Goal: Task Accomplishment & Management: Complete application form

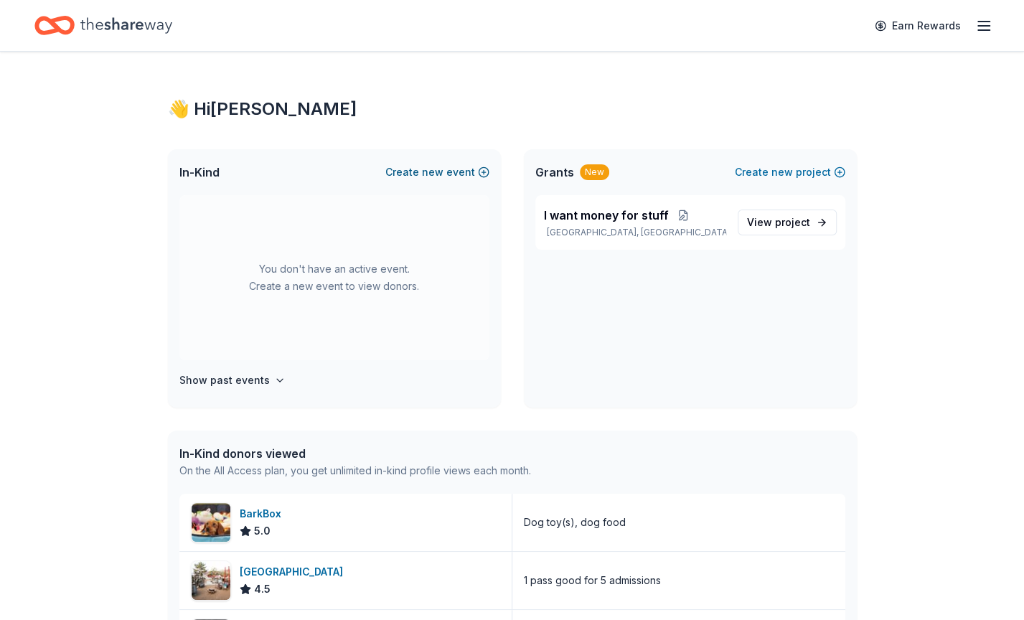
click at [465, 171] on button "Create new event" at bounding box center [437, 172] width 104 height 17
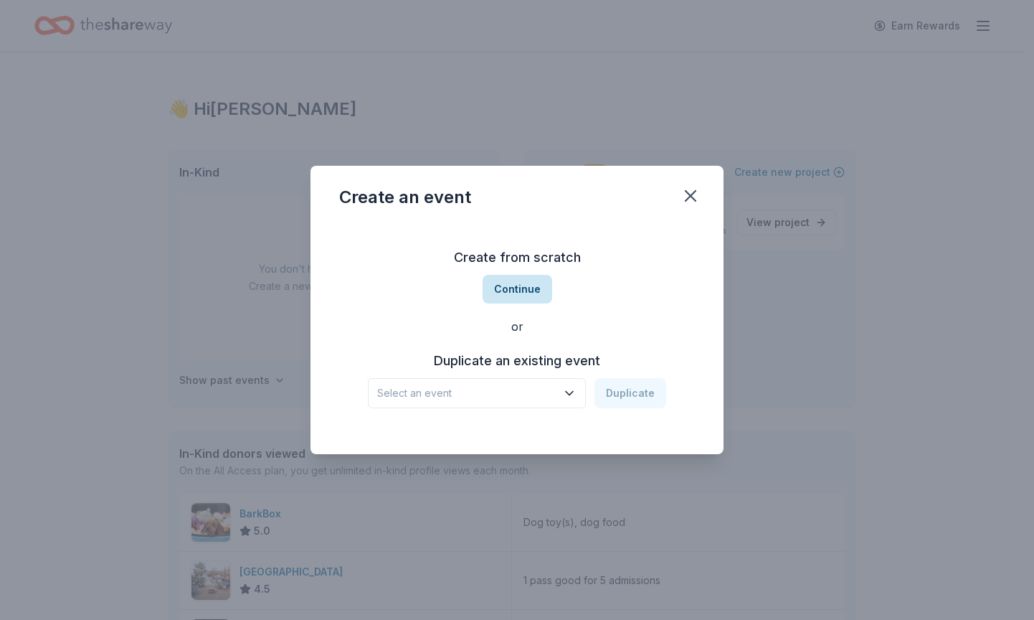
click at [539, 293] on button "Continue" at bounding box center [518, 289] width 70 height 29
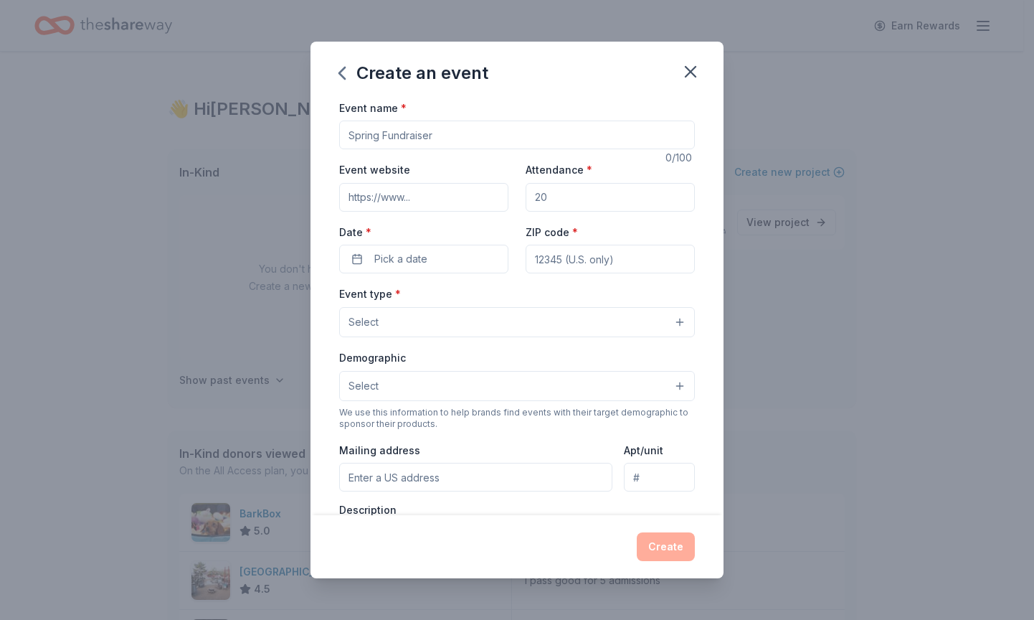
click at [469, 131] on input "Event name *" at bounding box center [517, 135] width 356 height 29
type input "Ding Dong Eating Contest"
click at [471, 250] on button "Pick a date" at bounding box center [423, 259] width 169 height 29
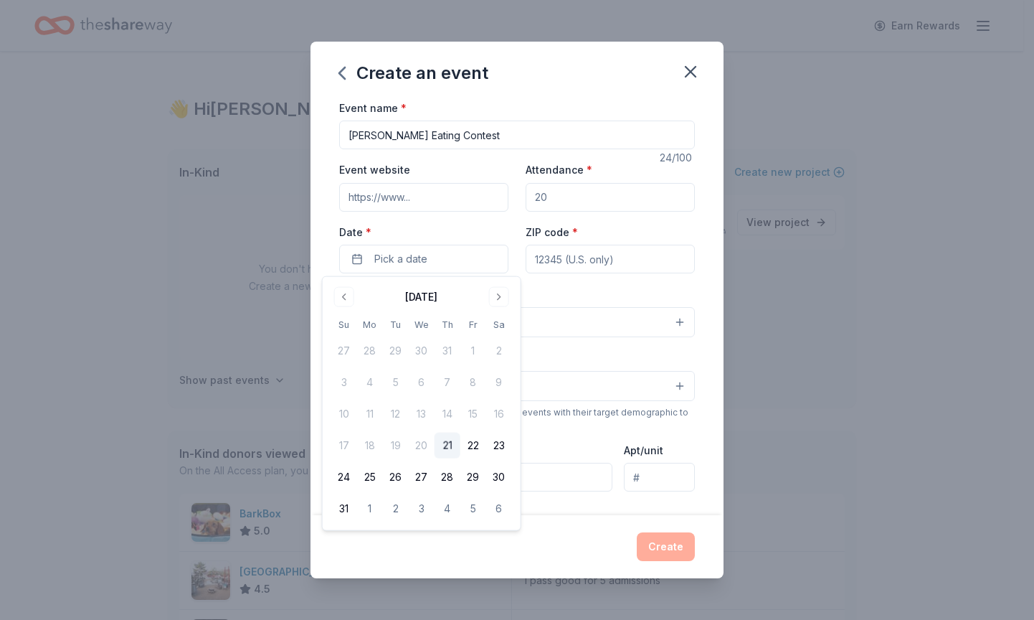
click at [453, 444] on button "21" at bounding box center [448, 446] width 26 height 26
click at [588, 262] on input "ZIP code *" at bounding box center [610, 259] width 169 height 29
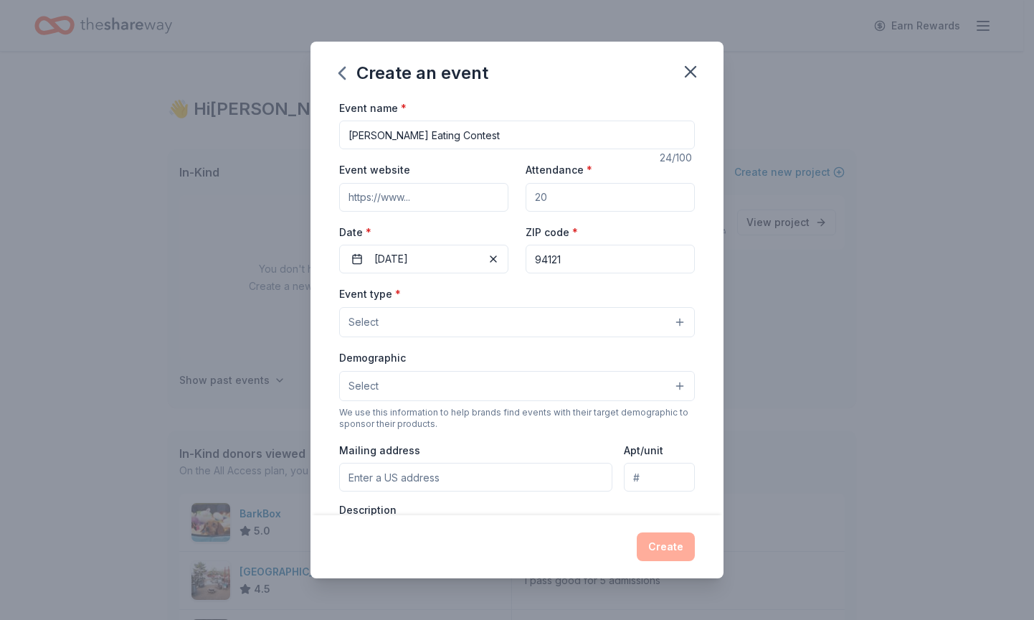
type input "94121"
click at [588, 324] on button "Select" at bounding box center [517, 322] width 356 height 30
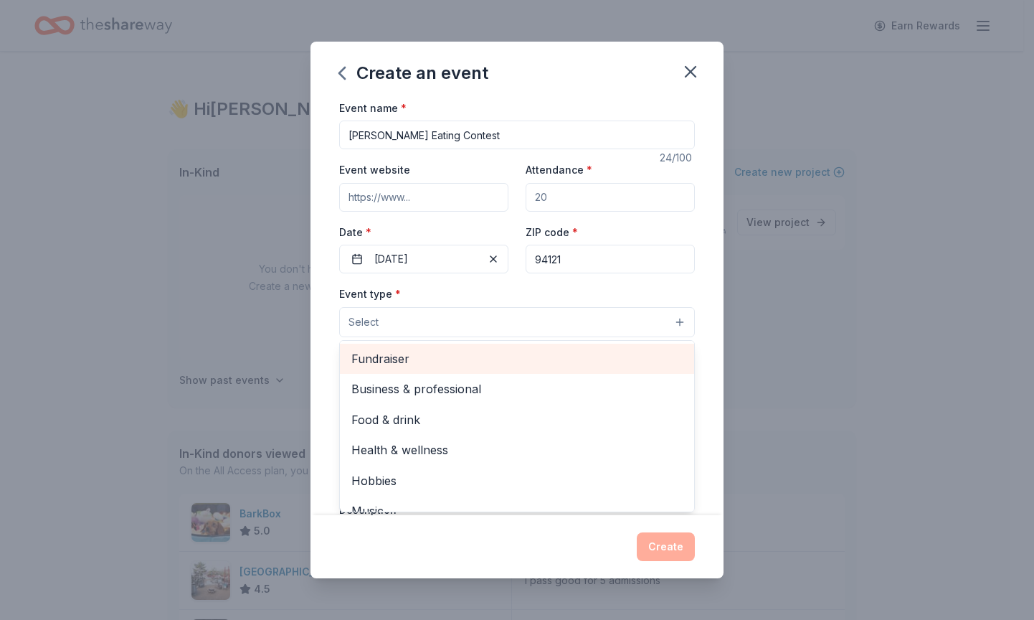
click at [554, 368] on div "Fundraiser" at bounding box center [517, 359] width 354 height 30
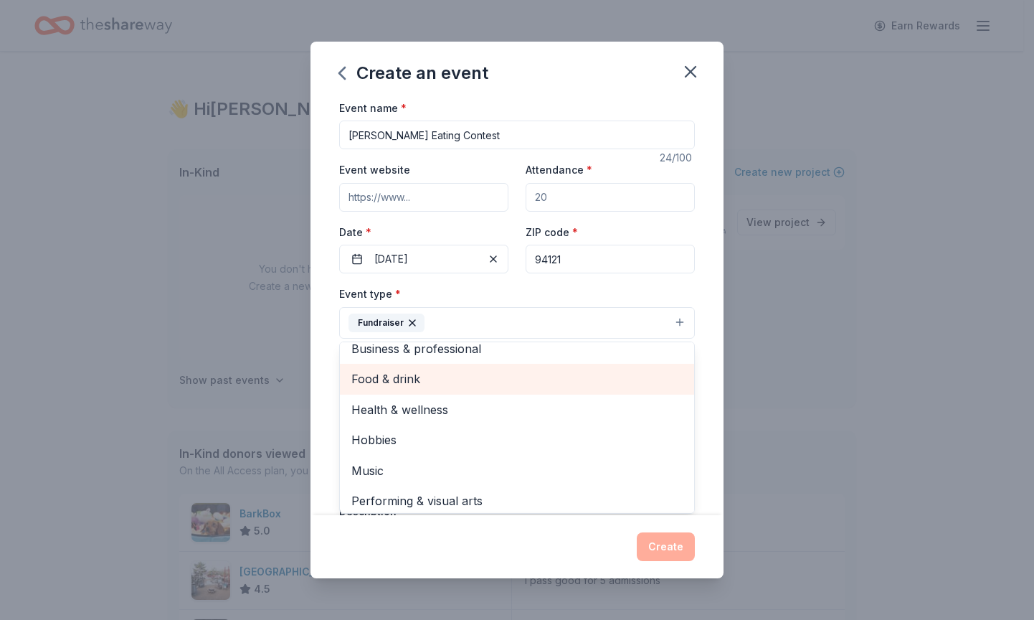
scroll to position [17, 0]
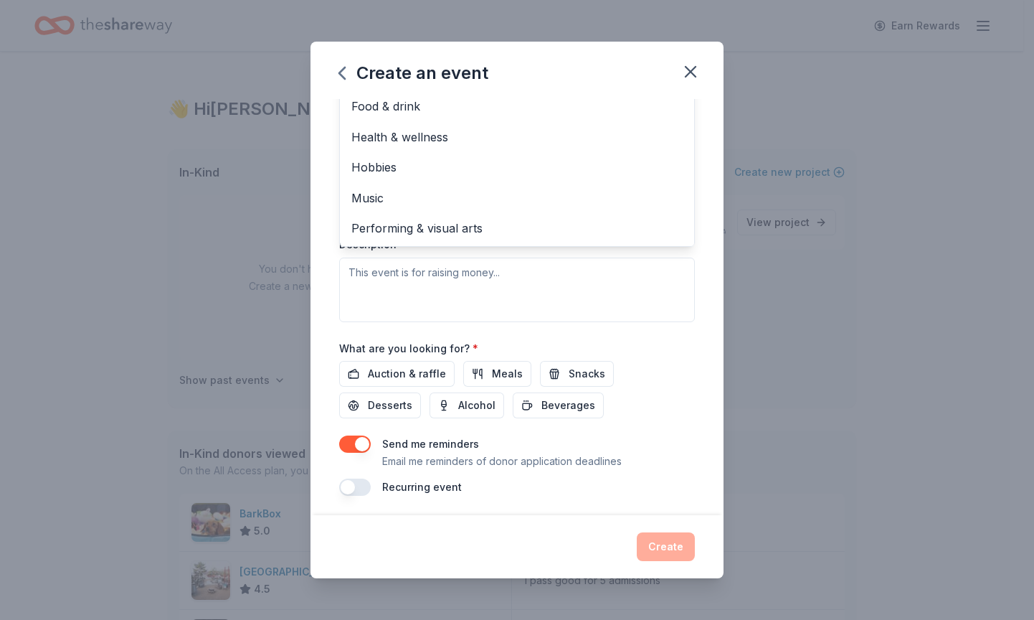
click at [575, 291] on div "Event type * Fundraiser Business & professional Food & drink Health & wellness …" at bounding box center [517, 169] width 356 height 303
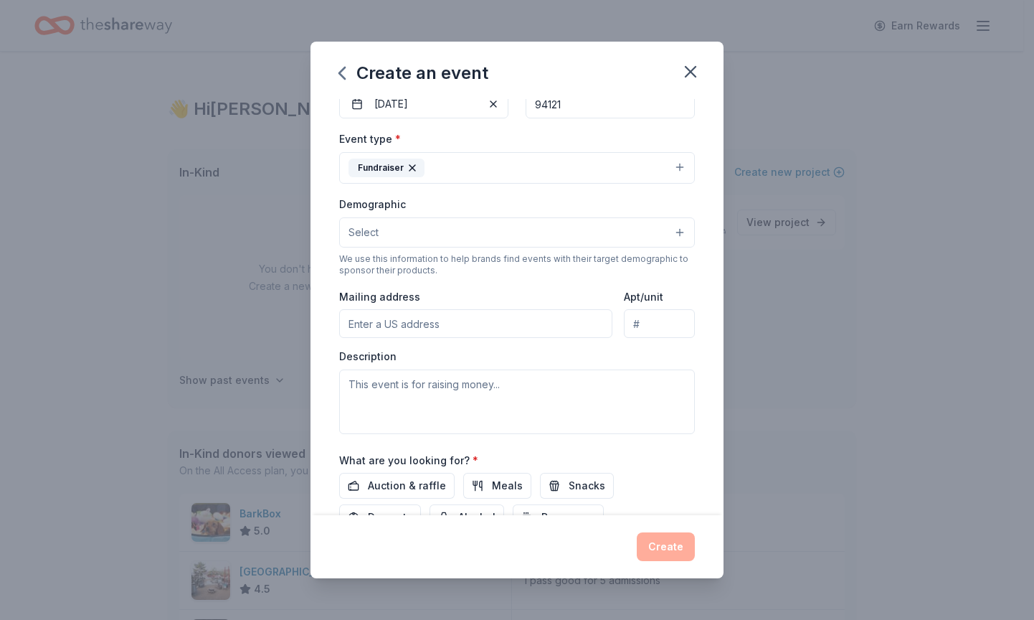
scroll to position [215, 0]
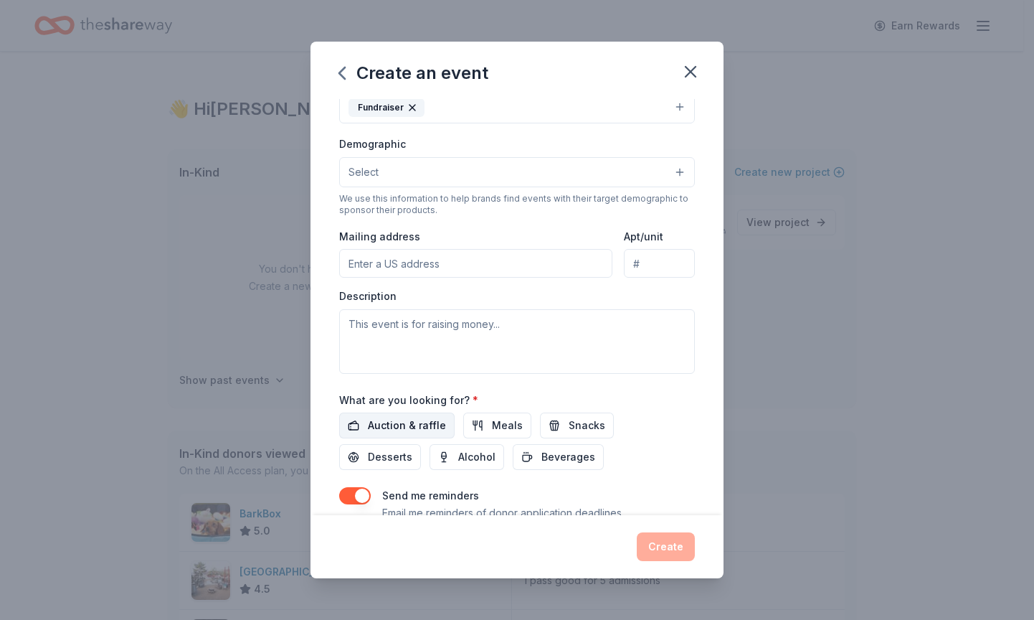
click at [420, 427] on span "Auction & raffle" at bounding box center [407, 425] width 78 height 17
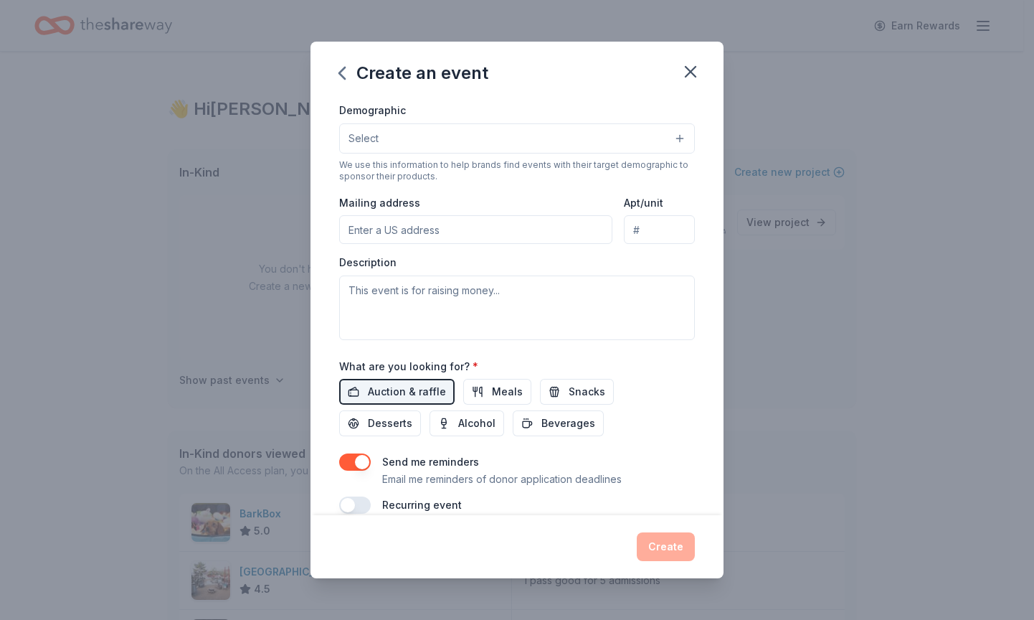
scroll to position [267, 0]
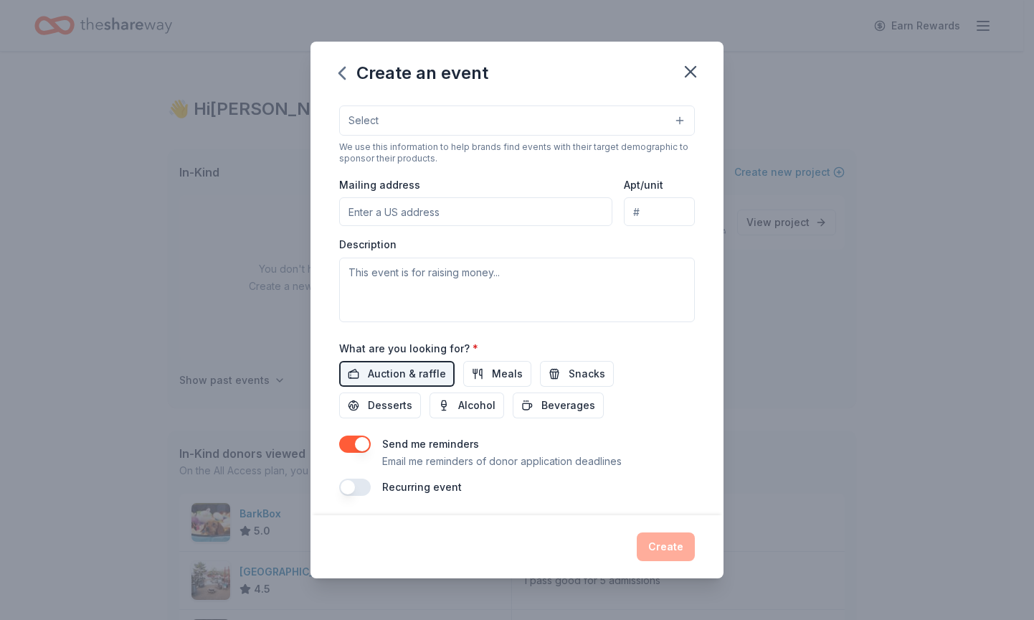
click at [663, 540] on div "Create" at bounding box center [517, 546] width 356 height 29
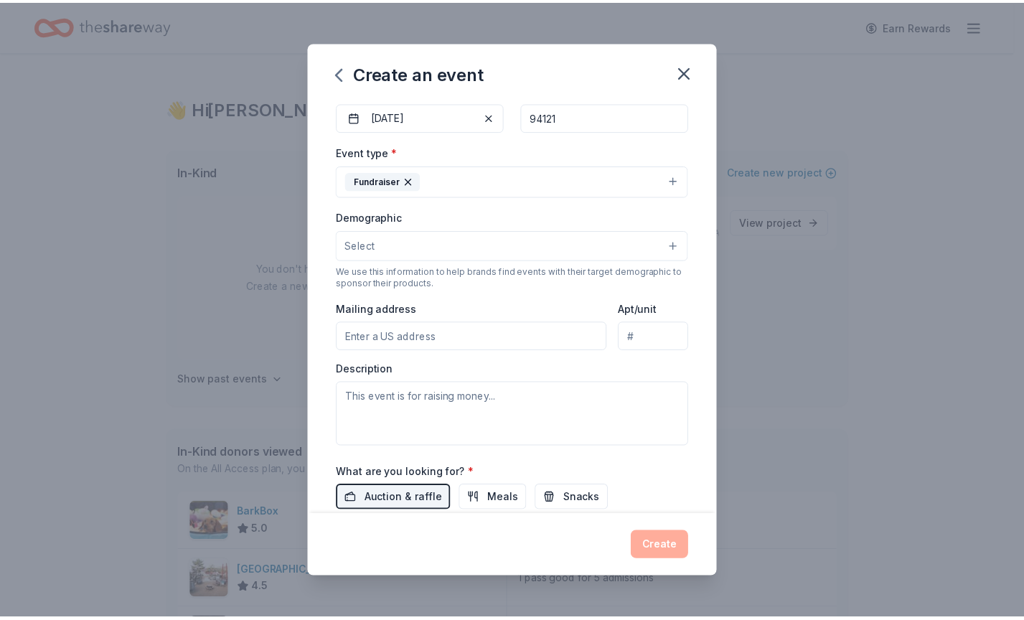
scroll to position [0, 0]
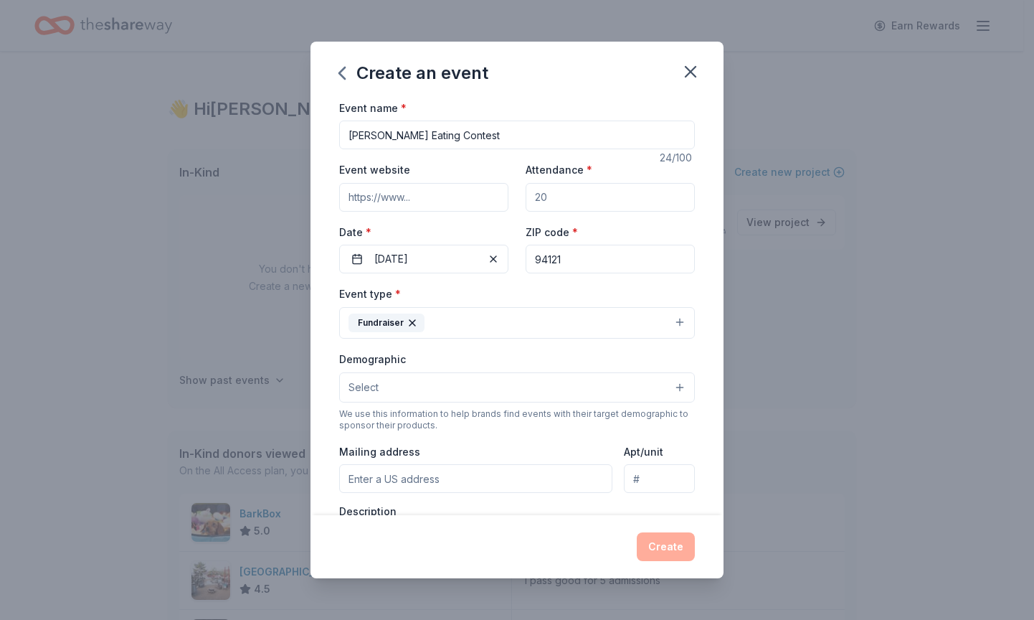
click at [646, 192] on input "Attendance *" at bounding box center [610, 197] width 169 height 29
type input "20"
click at [656, 553] on button "Create" at bounding box center [666, 546] width 58 height 29
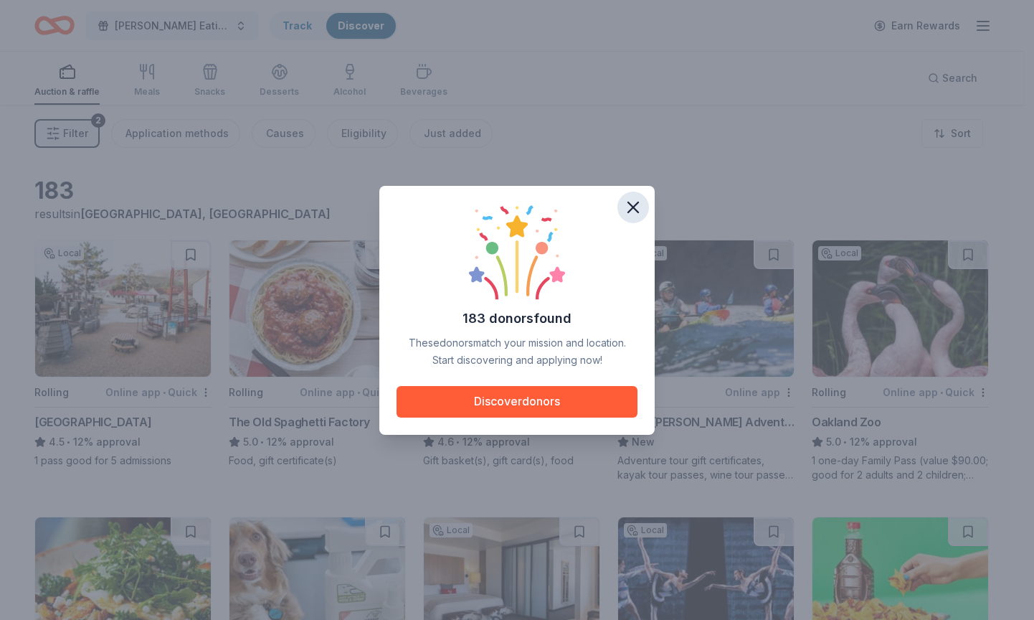
click at [633, 204] on icon "button" at bounding box center [633, 207] width 20 height 20
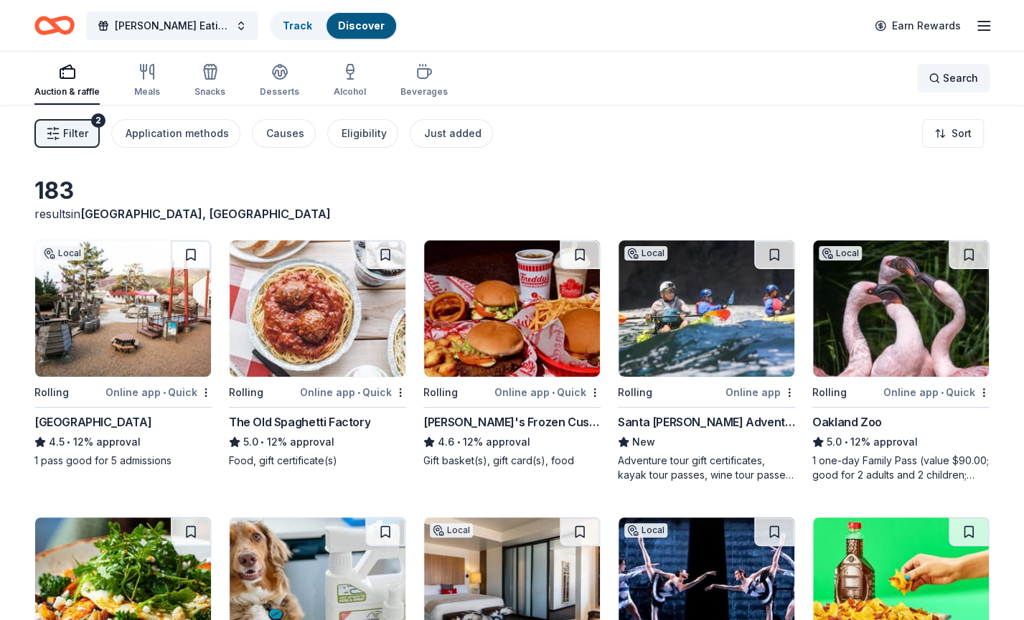
click at [953, 83] on span "Search" at bounding box center [960, 78] width 35 height 17
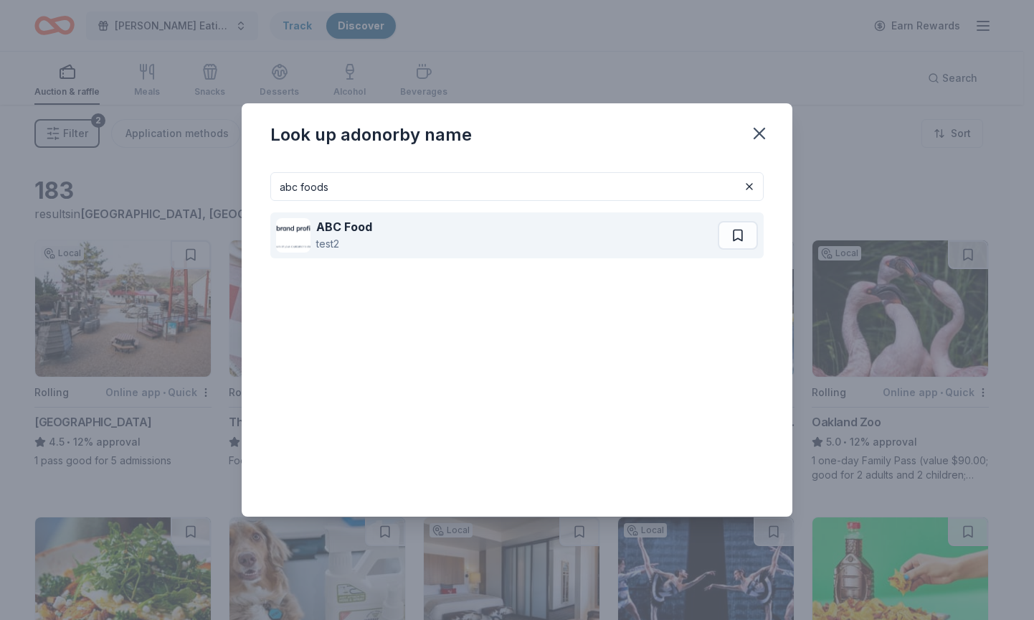
type input "abc foods"
click at [400, 232] on div "ABC Food test2" at bounding box center [497, 235] width 442 height 46
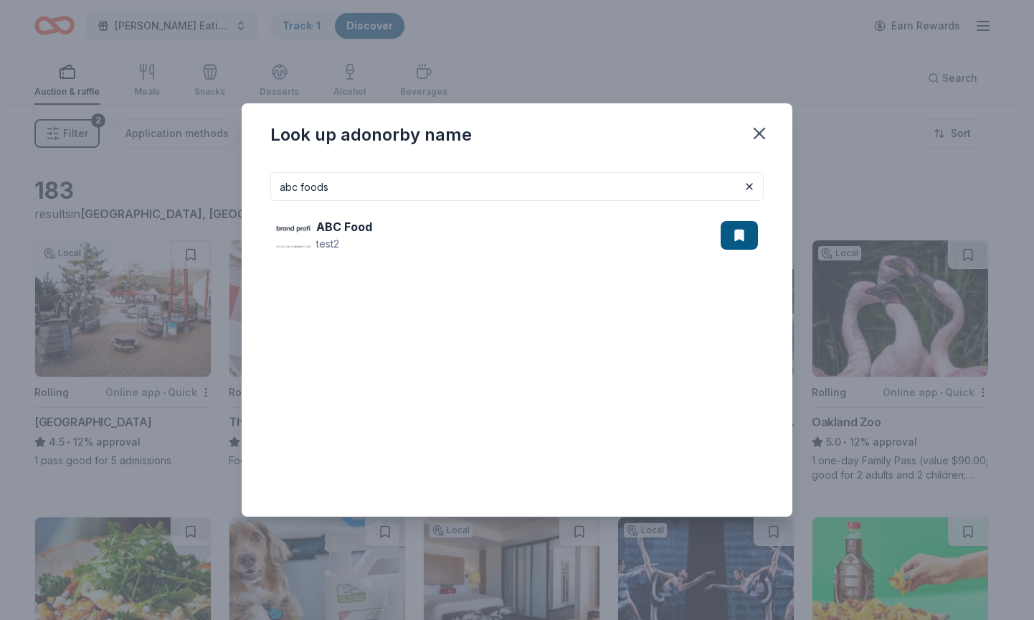
drag, startPoint x: 763, startPoint y: 133, endPoint x: 589, endPoint y: 110, distance: 175.1
click at [762, 133] on icon "button" at bounding box center [760, 133] width 20 height 20
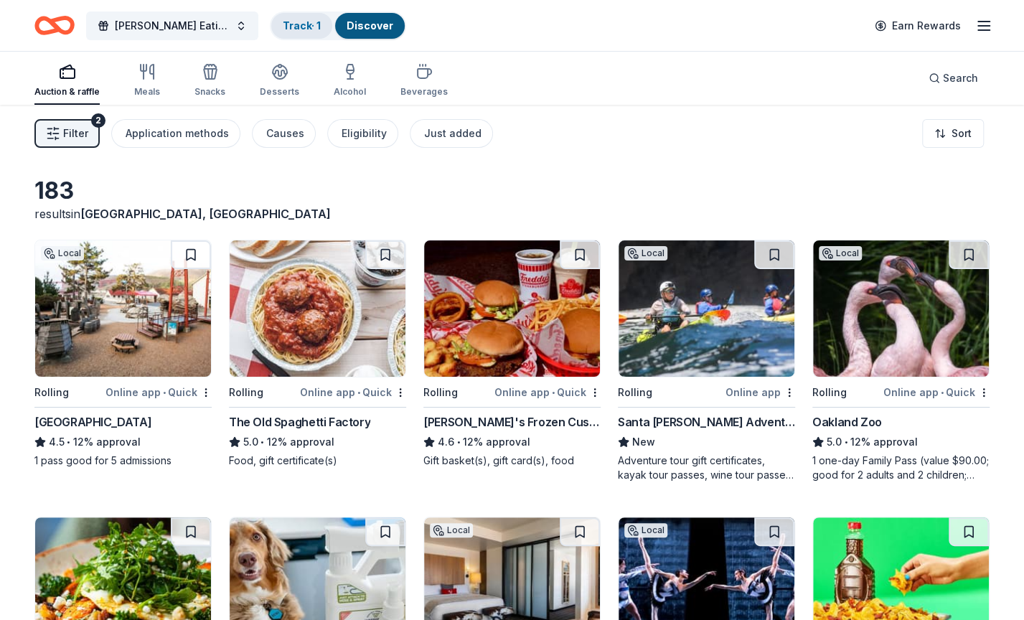
click at [306, 29] on link "Track · 1" at bounding box center [302, 25] width 38 height 12
click at [310, 31] on link "Track · 1" at bounding box center [302, 25] width 38 height 12
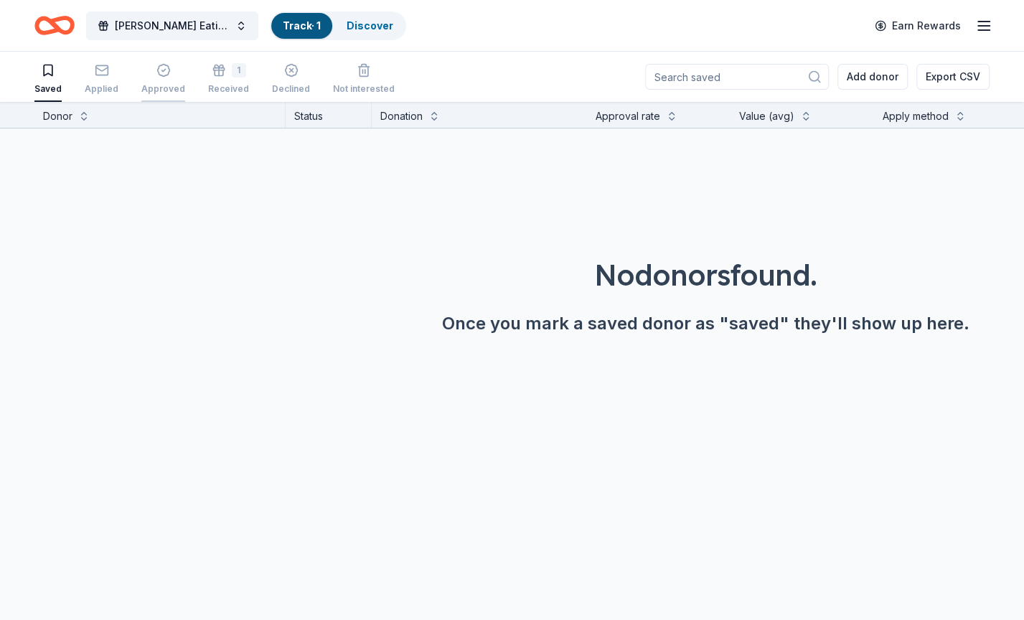
click at [159, 72] on icon "button" at bounding box center [163, 70] width 14 height 14
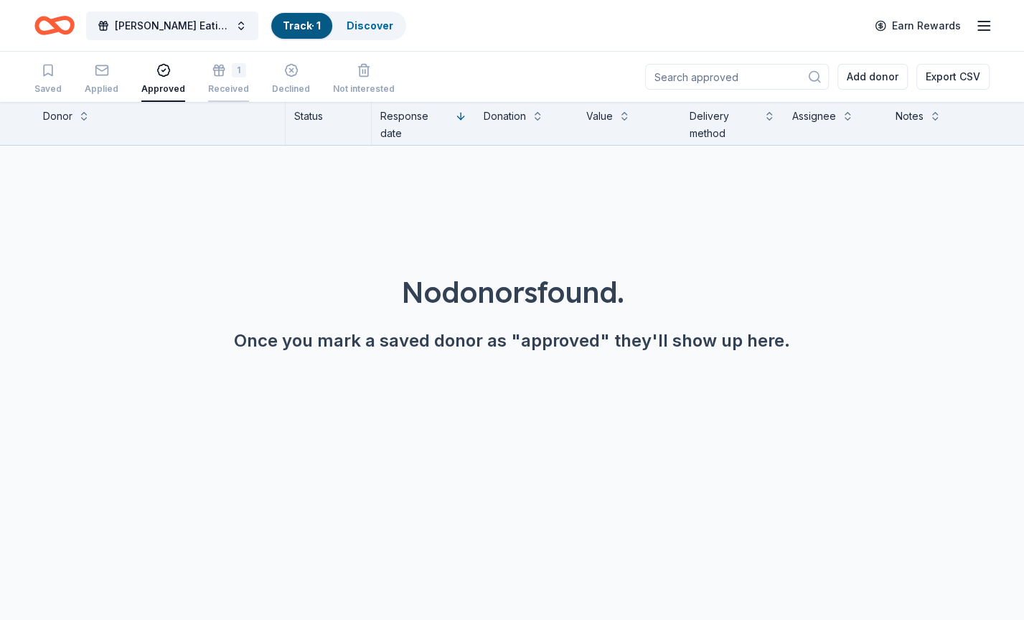
click at [232, 72] on div "1" at bounding box center [239, 70] width 14 height 14
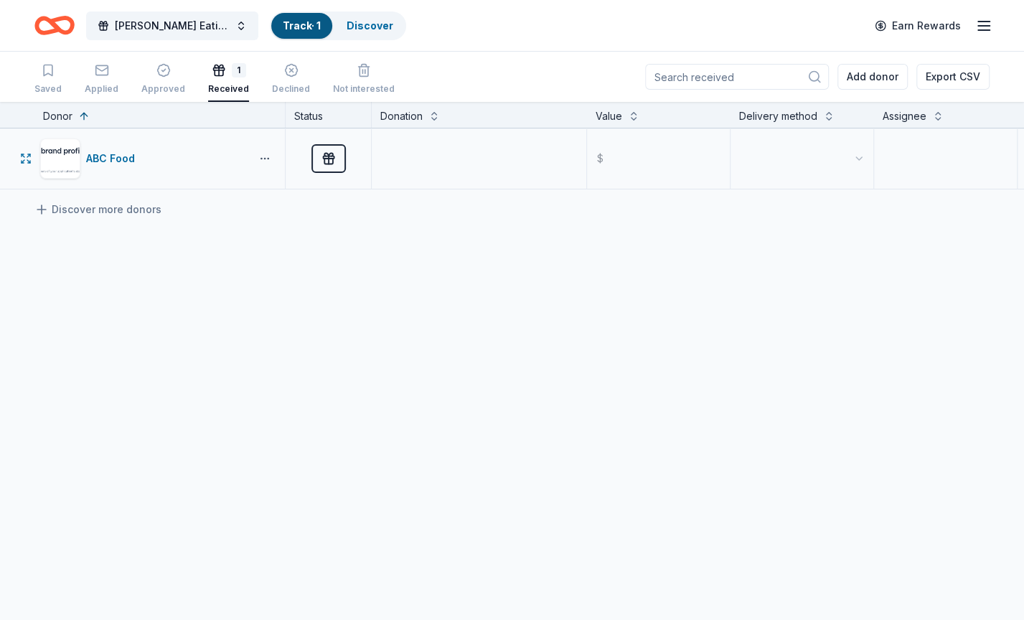
click at [265, 157] on button "button" at bounding box center [264, 158] width 29 height 11
click at [232, 280] on div "View winners" at bounding box center [212, 286] width 126 height 26
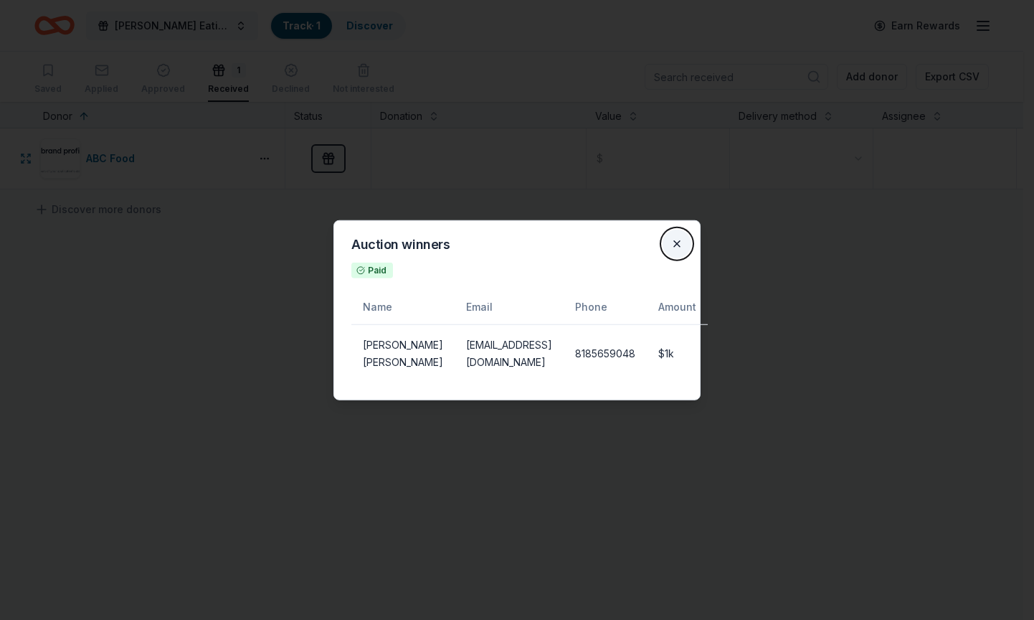
click at [677, 249] on button "Close" at bounding box center [677, 244] width 29 height 29
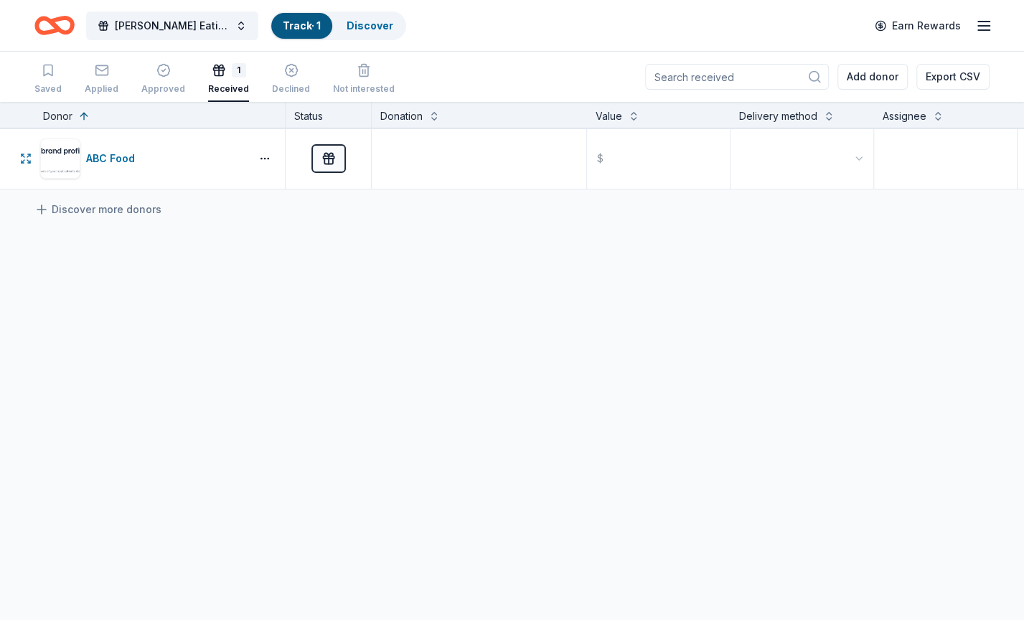
drag, startPoint x: 557, startPoint y: 252, endPoint x: 483, endPoint y: 270, distance: 76.7
click at [483, 270] on div "ABC Food Received $ Discover more donors" at bounding box center [633, 293] width 1267 height 331
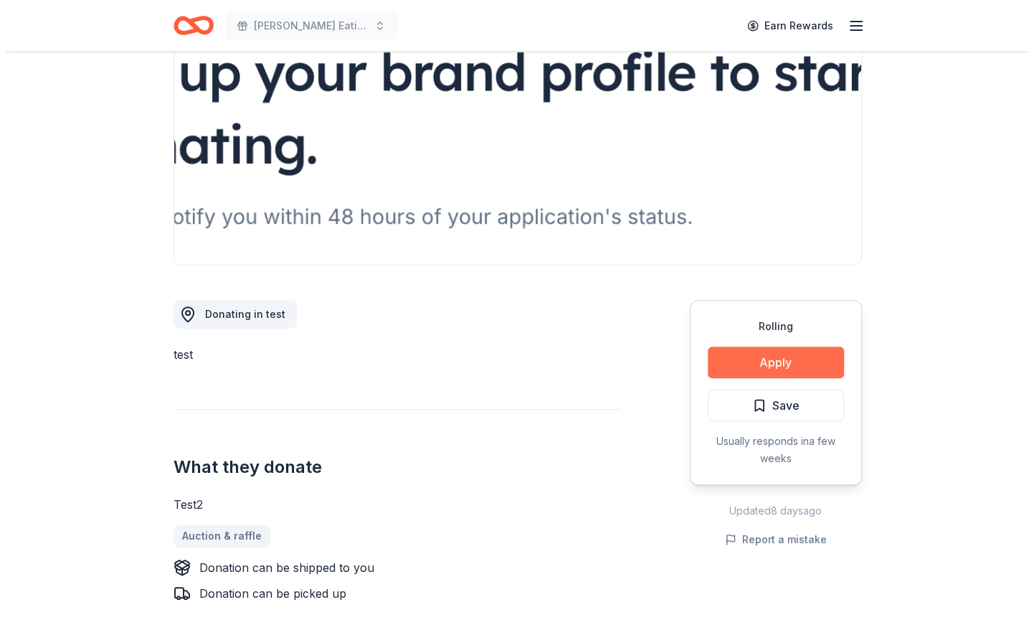
scroll to position [171, 0]
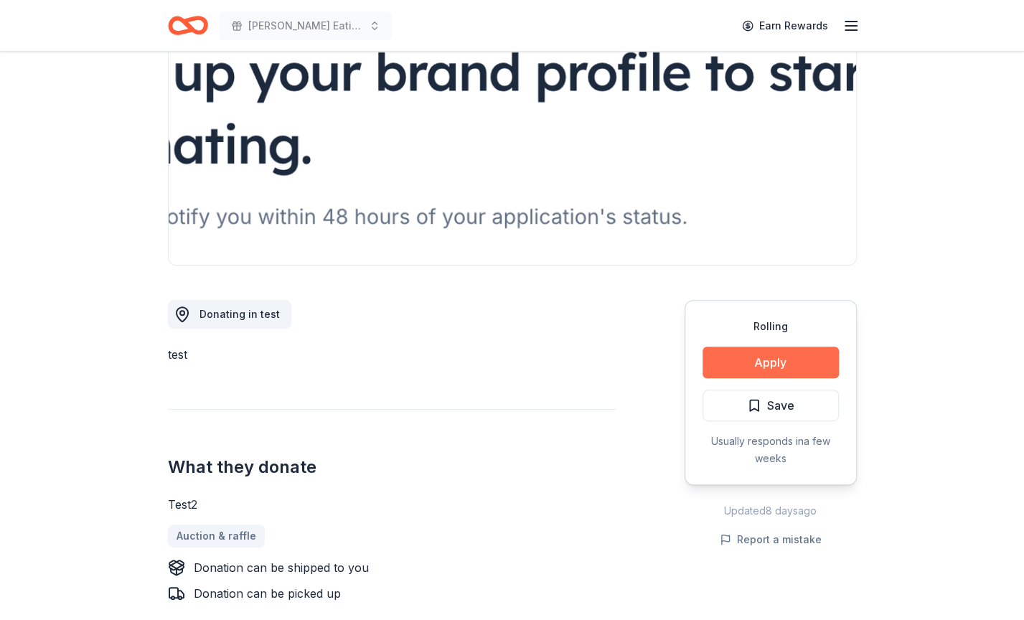
click at [773, 368] on button "Apply" at bounding box center [770, 362] width 136 height 32
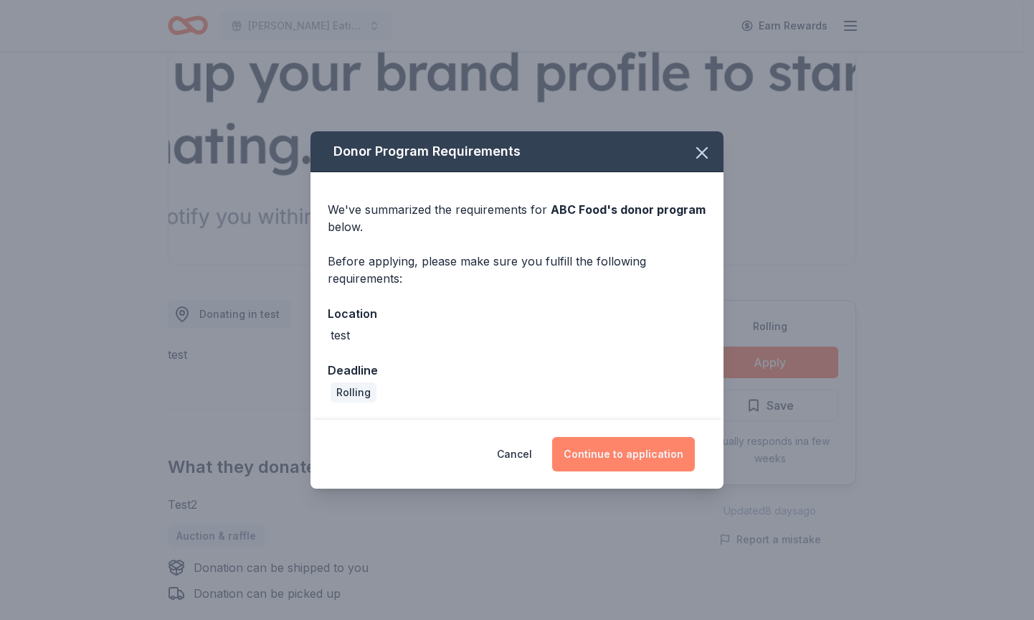
click at [620, 448] on button "Continue to application" at bounding box center [623, 454] width 143 height 34
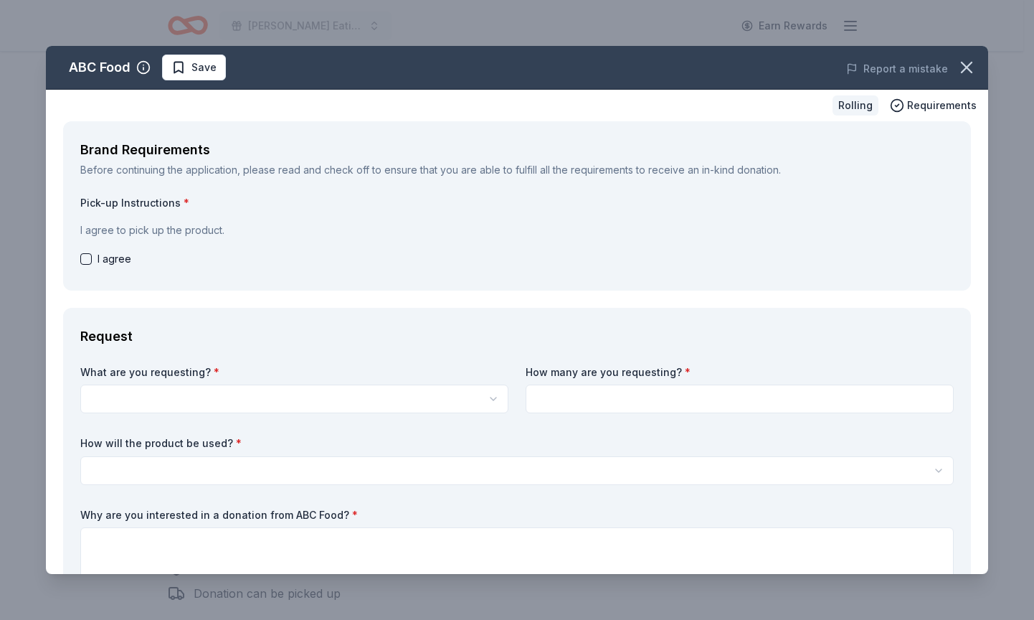
click at [83, 262] on button "button" at bounding box center [85, 258] width 11 height 11
checkbox input "true"
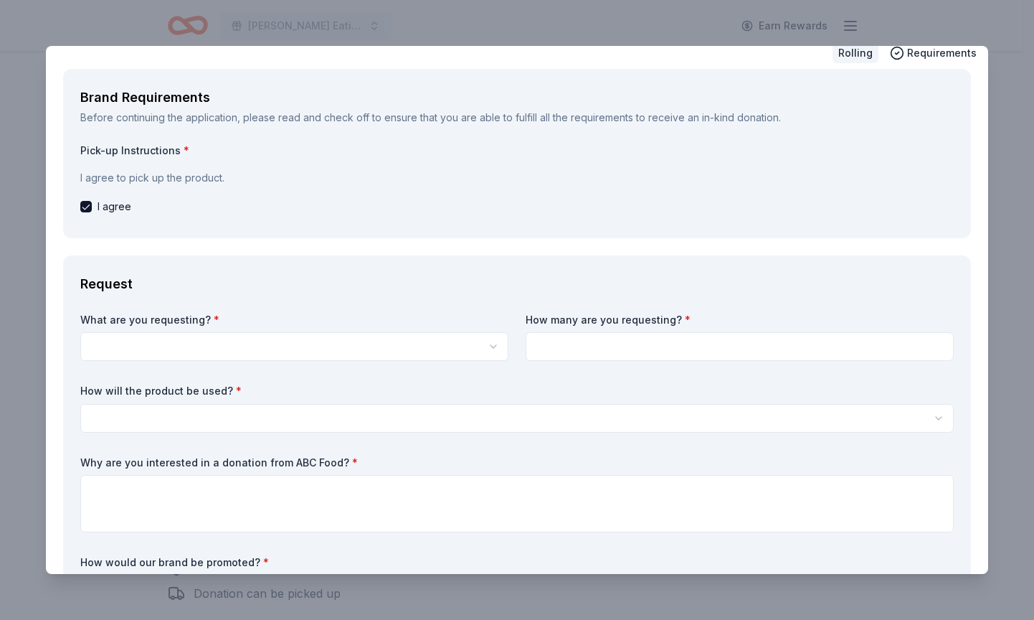
scroll to position [72, 0]
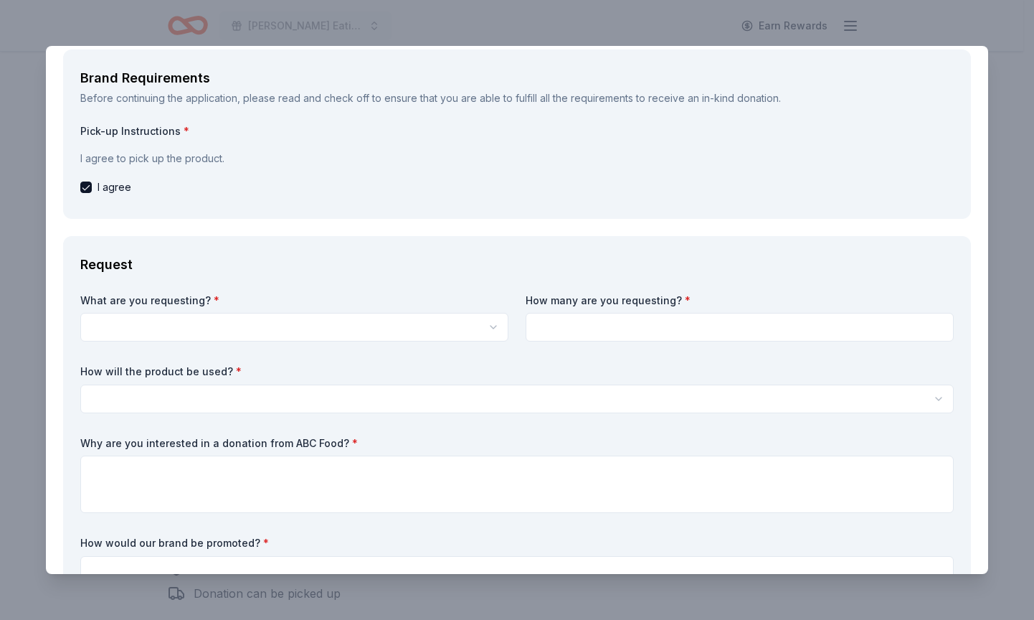
click at [243, 319] on html "Ding Dong Eating Contest Earn Rewards Rolling Share ABC Food New Share Donating…" at bounding box center [517, 139] width 1034 height 620
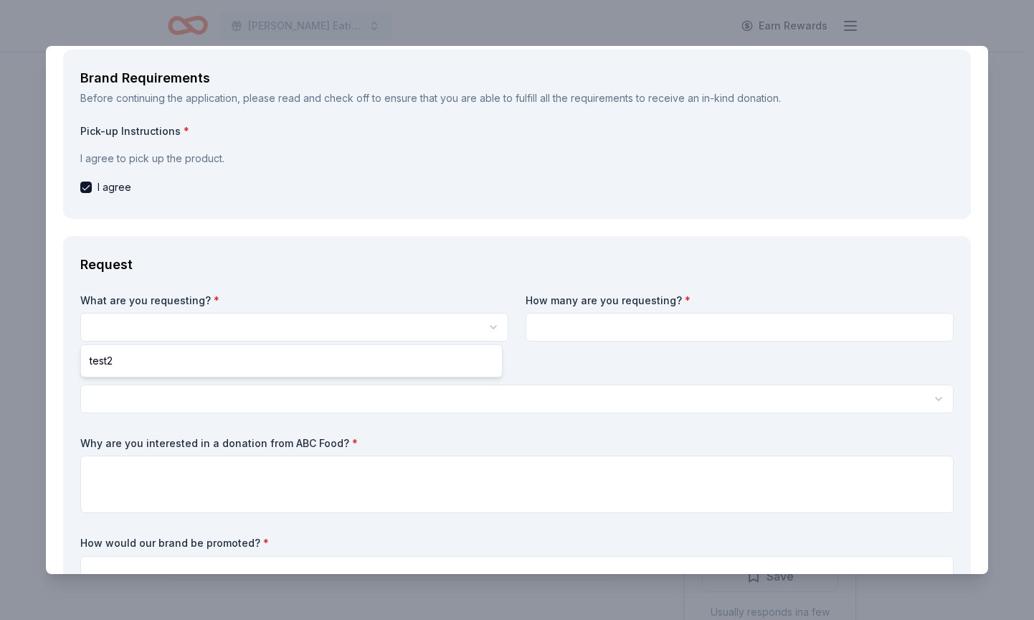
scroll to position [0, 0]
select select "test2"
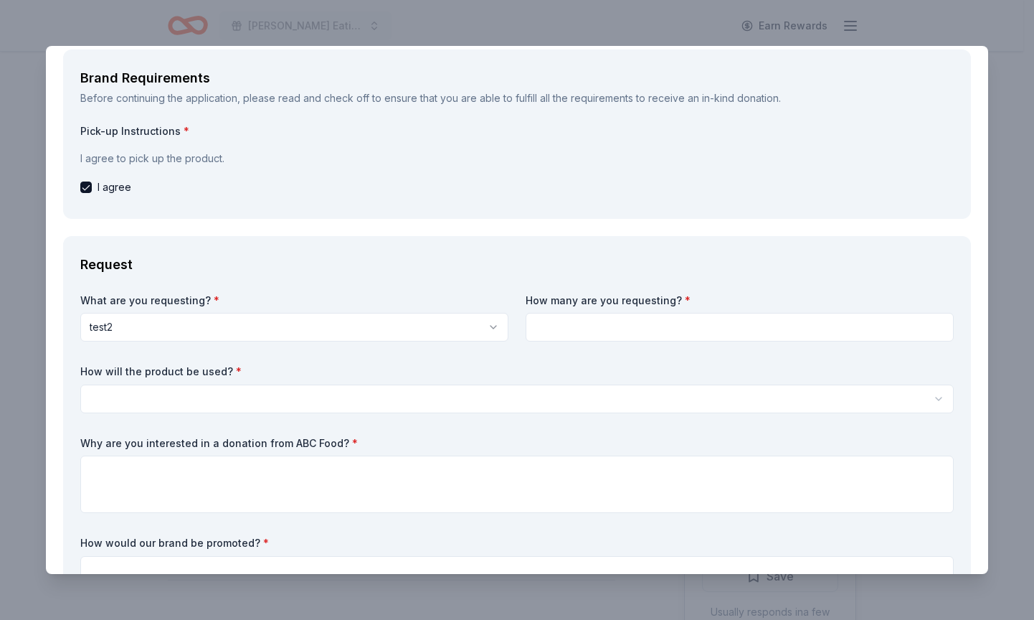
click at [681, 331] on input at bounding box center [740, 327] width 428 height 29
type input "1"
click at [423, 402] on html "Ding Dong Eating Contest Earn Rewards Rolling Share ABC Food New Share Donating…" at bounding box center [517, 310] width 1034 height 620
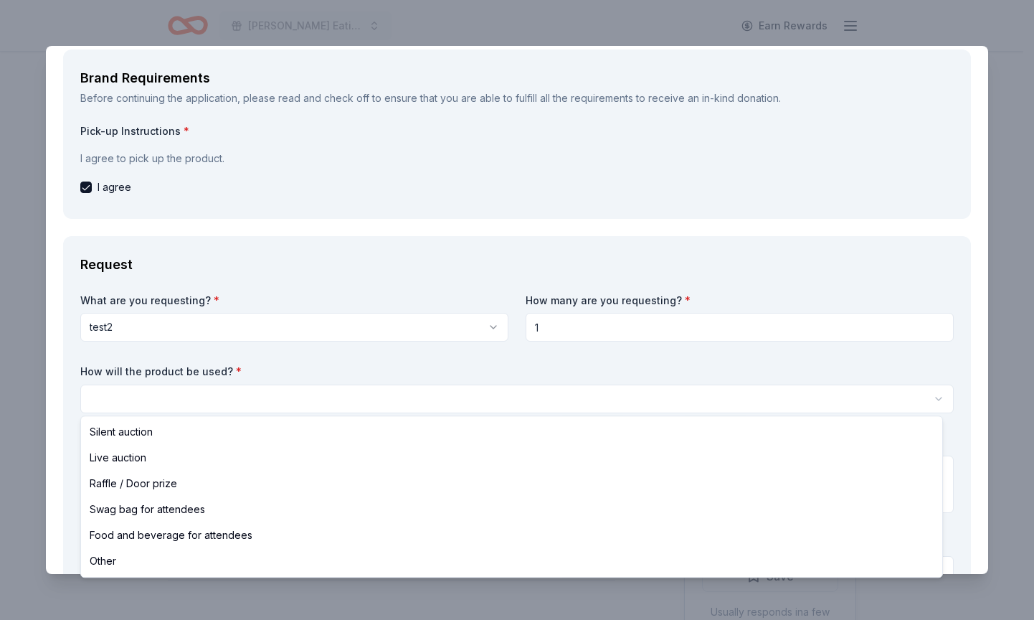
select select "liveAuction"
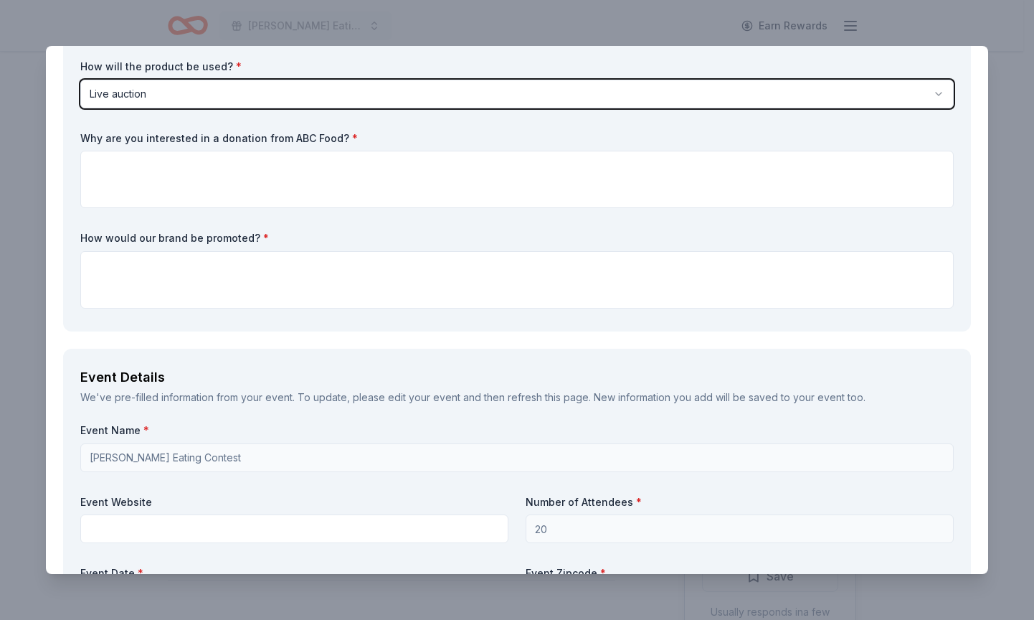
scroll to position [359, 0]
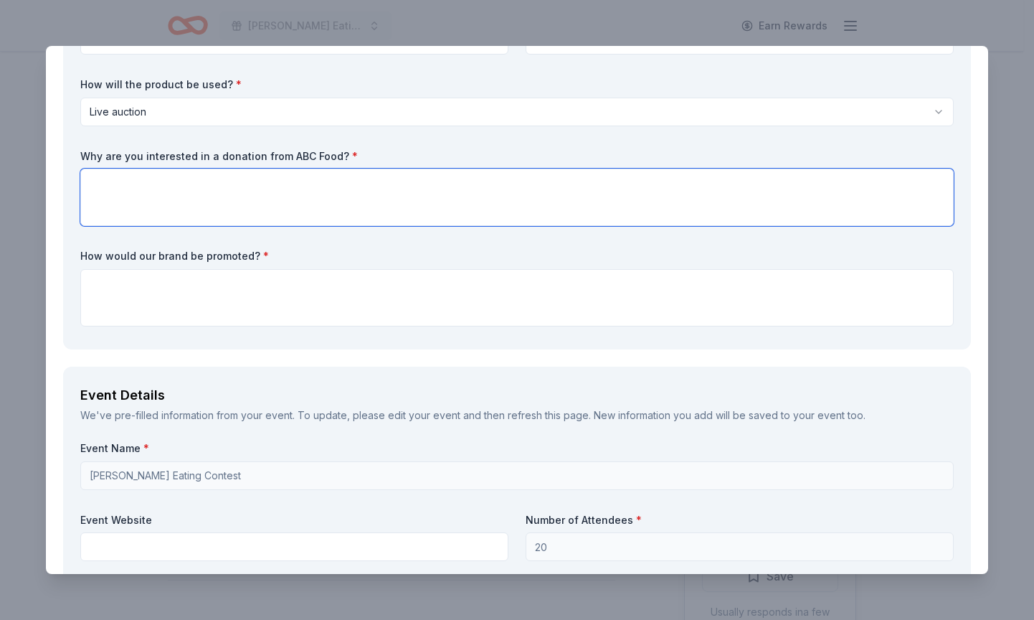
click at [293, 215] on textarea at bounding box center [517, 197] width 874 height 57
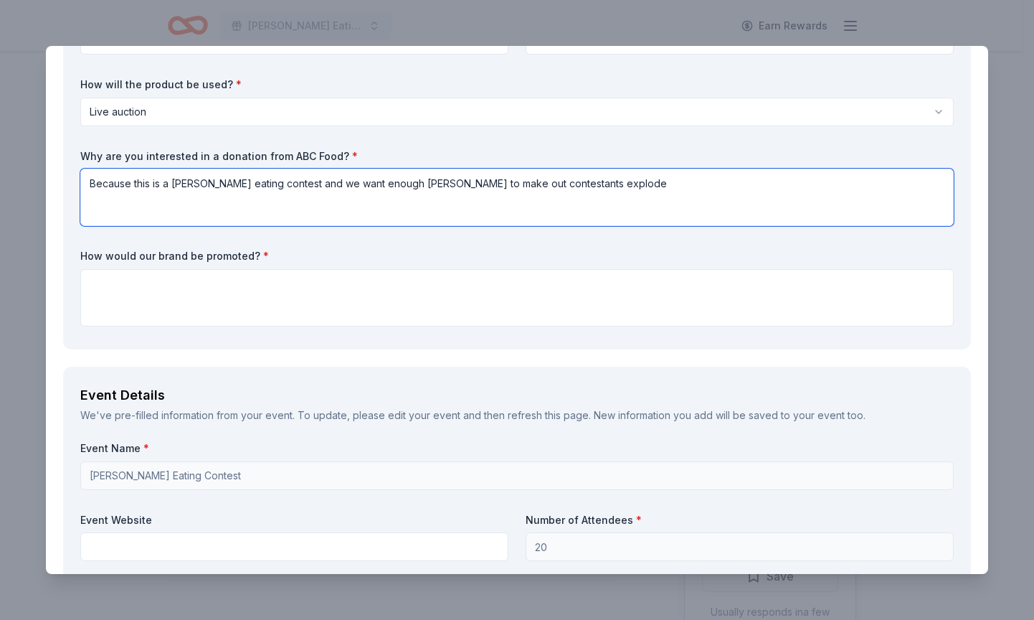
click at [278, 192] on textarea "Because this is a Ding Dong eating contest and we want enough Ding Dongs to mak…" at bounding box center [517, 197] width 874 height 57
type textarea "Because this is a Ding Dong eating contest and we want enough Ding Dongs to mak…"
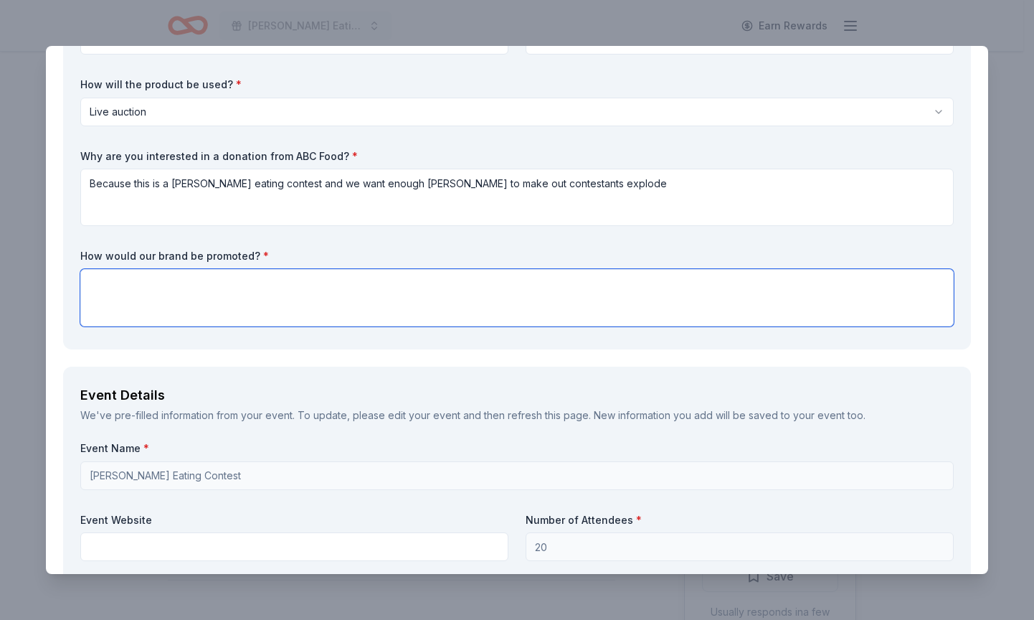
click at [231, 301] on textarea at bounding box center [517, 297] width 874 height 57
paste textarea "Because this is a Ding Dong eating contest and we want enough Ding Dongs to mak…"
click at [232, 288] on textarea "Because this is a Ding Dong eating contest and we want enough Ding Dongs to mak…" at bounding box center [517, 297] width 874 height 57
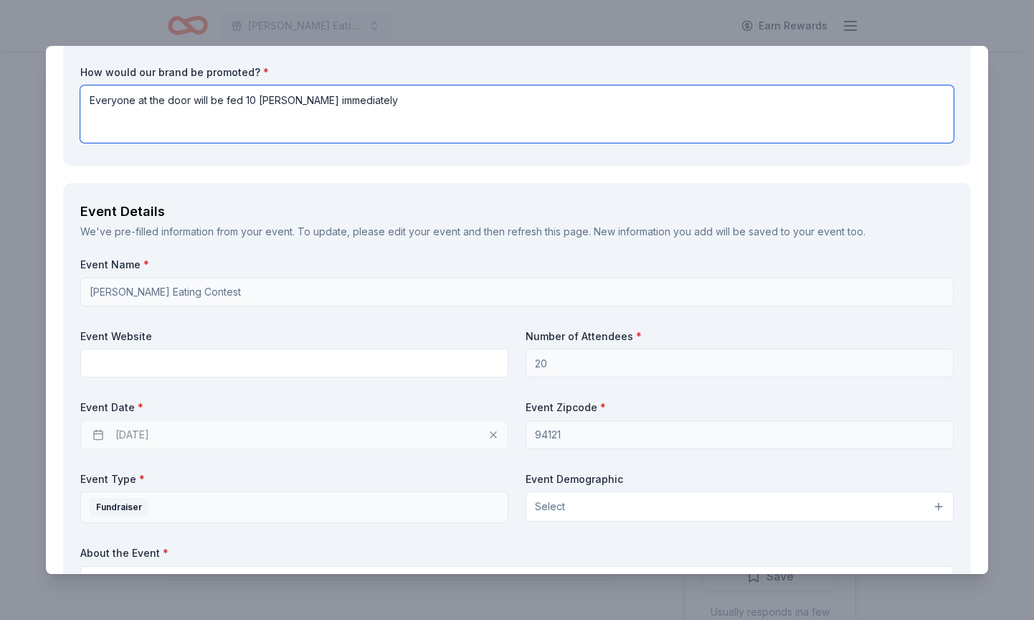
scroll to position [574, 0]
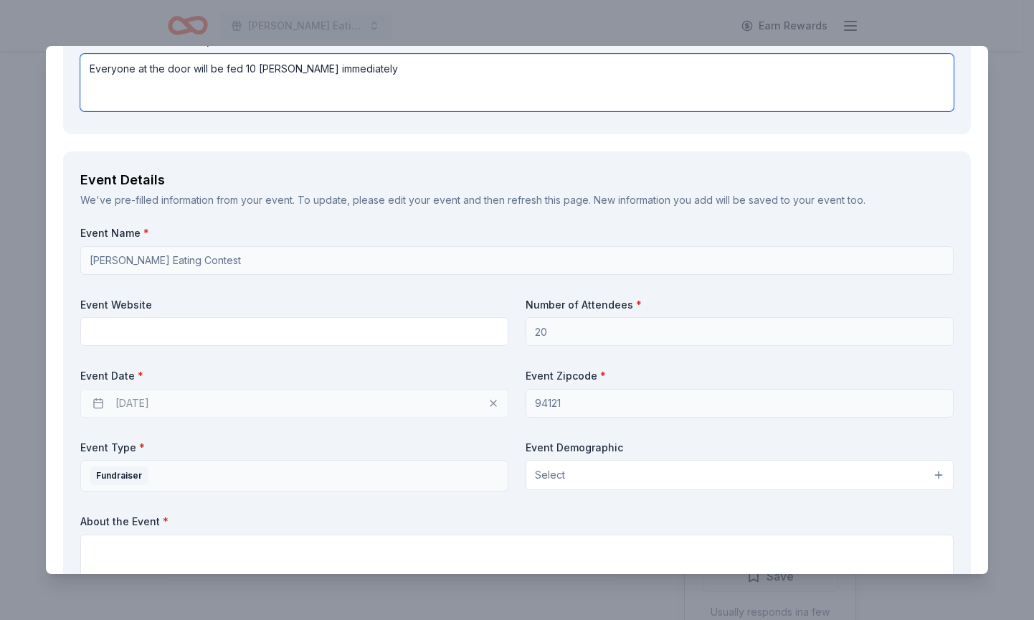
type textarea "Everyone at the door will be fed 10 Ding Dongs immediately"
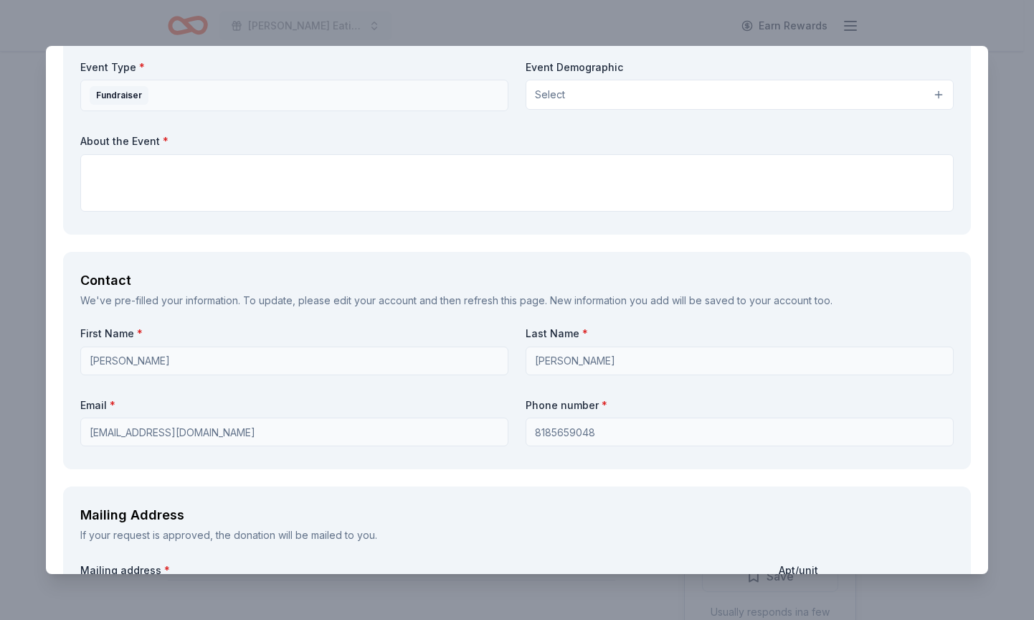
scroll to position [933, 0]
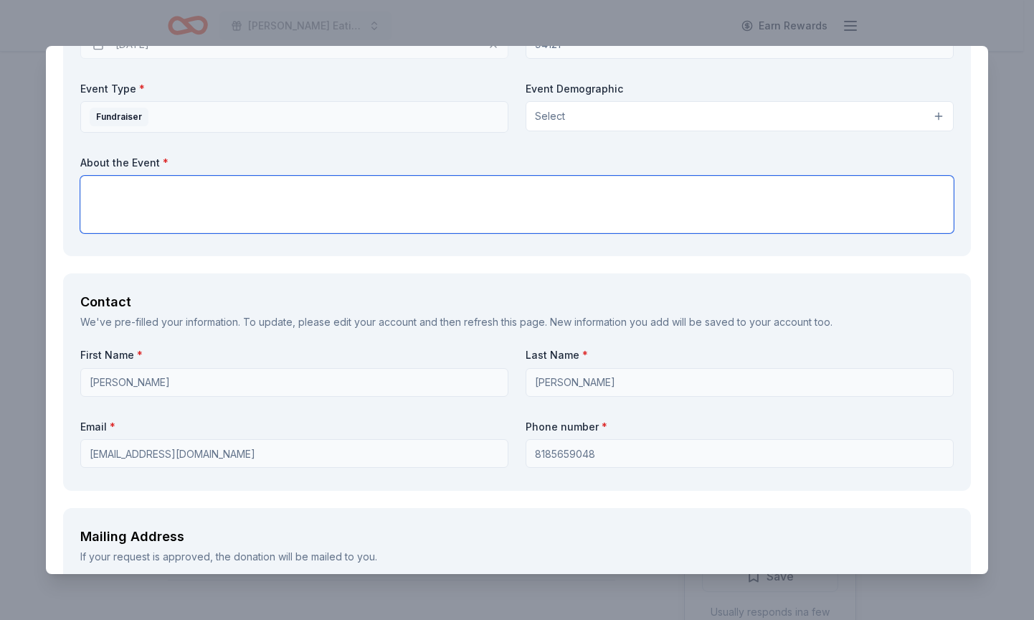
click at [317, 214] on textarea at bounding box center [517, 204] width 874 height 57
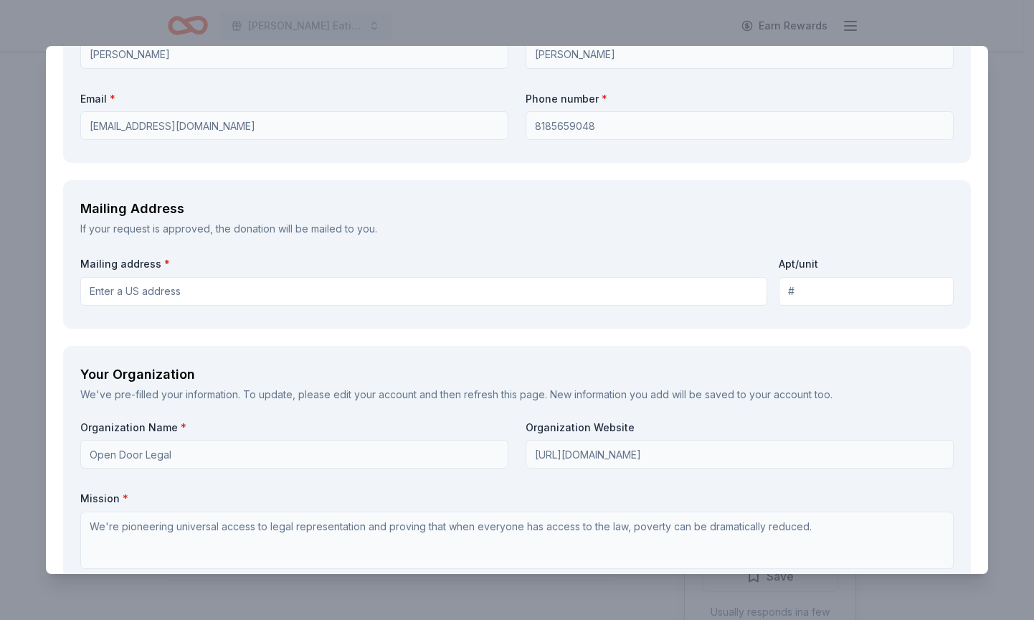
scroll to position [1291, 0]
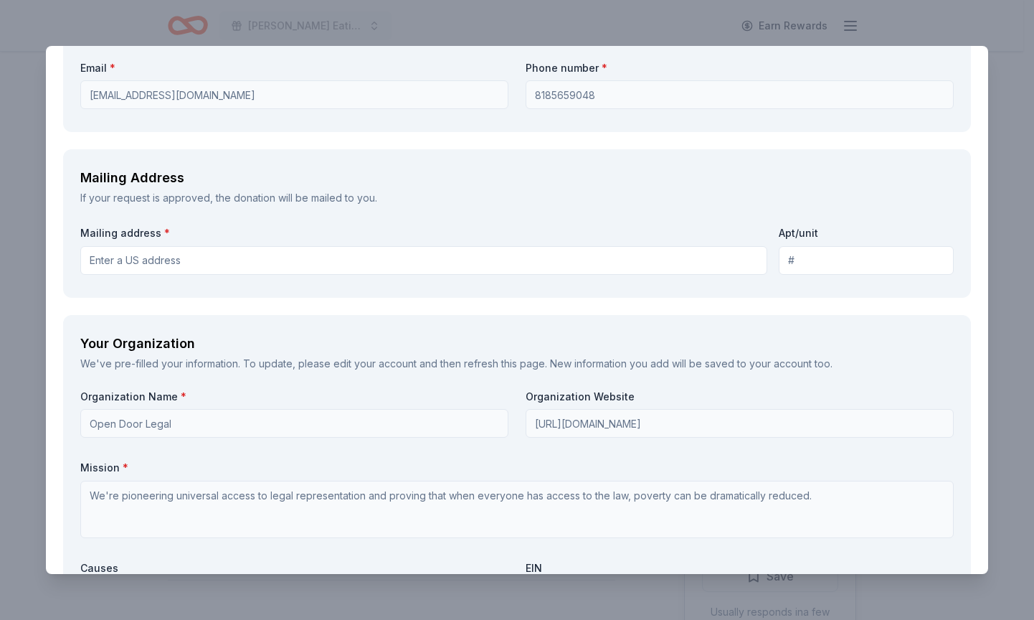
type textarea "This is a Ding Dong eating contest to benefit the American Diabetic Physicians'…"
click at [298, 253] on input "Mailing address *" at bounding box center [423, 260] width 687 height 29
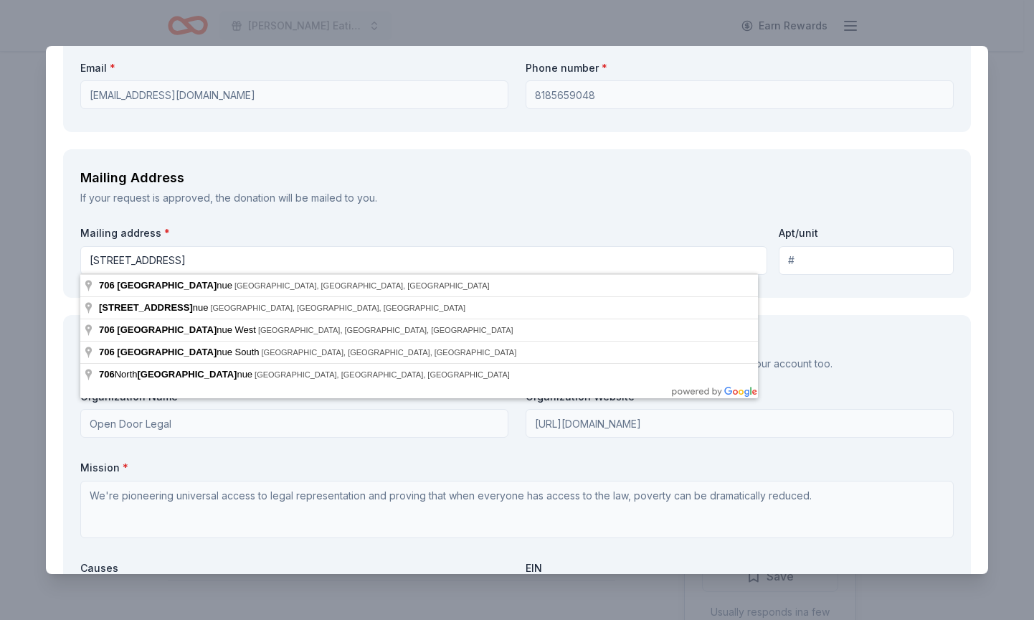
type input "706 46th Avenue, San Francisco, CA, 94121"
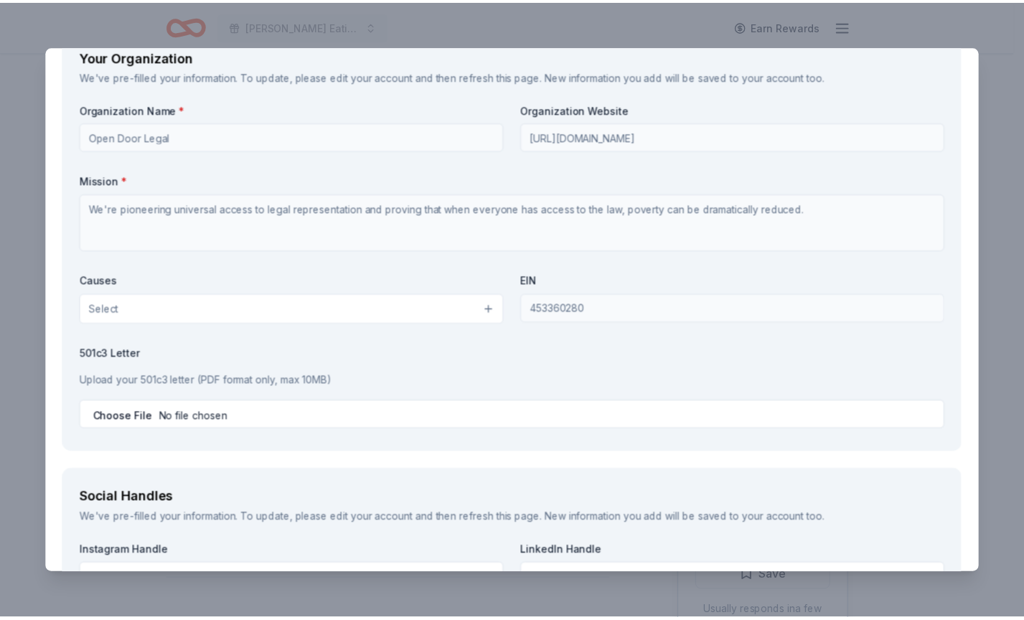
scroll to position [1937, 0]
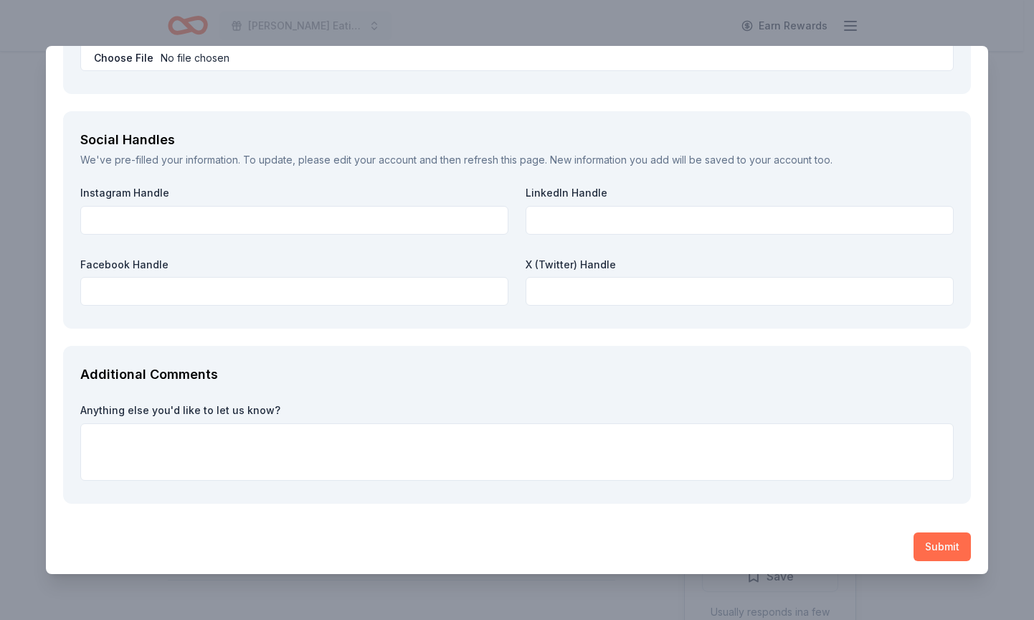
click at [944, 543] on button "Submit" at bounding box center [942, 546] width 57 height 29
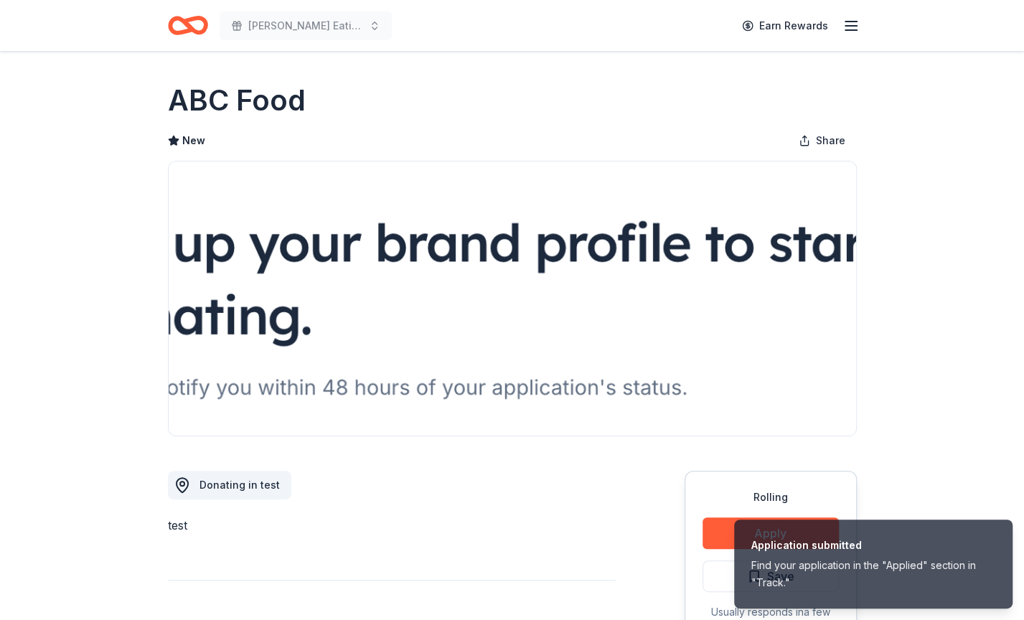
scroll to position [72, 0]
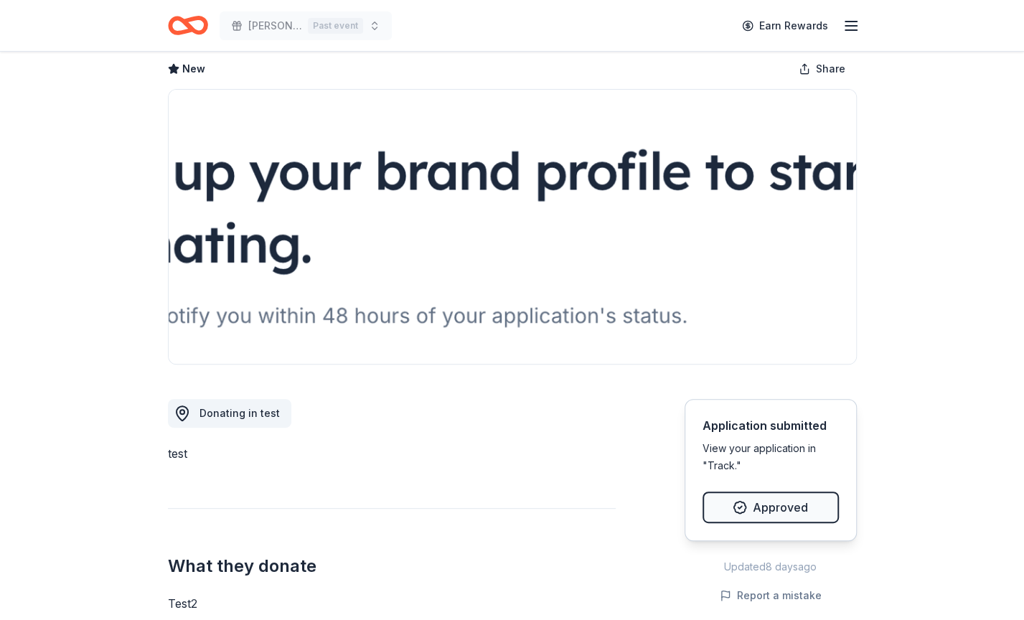
click at [435, 60] on div "New Share" at bounding box center [512, 69] width 689 height 29
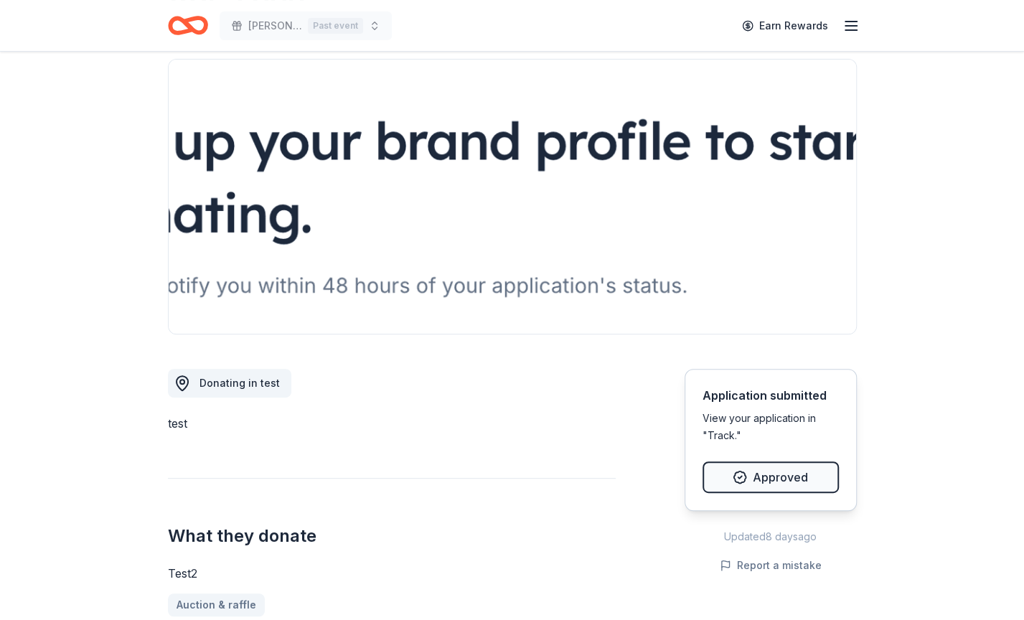
scroll to position [0, 0]
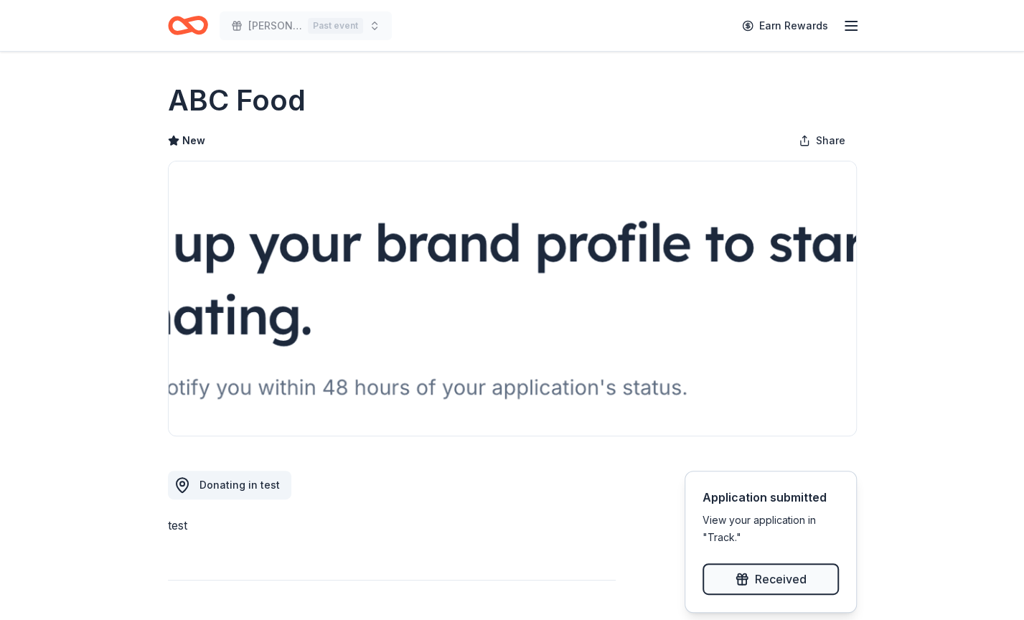
click at [857, 29] on icon "button" at bounding box center [850, 25] width 17 height 17
